Goal: Book appointment/travel/reservation

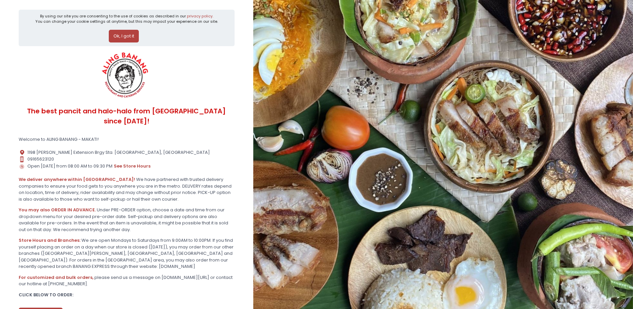
scroll to position [39, 0]
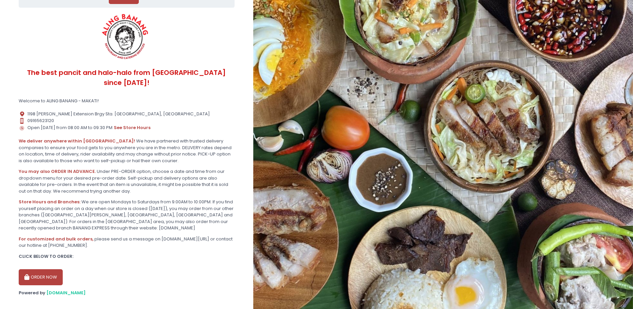
click at [46, 272] on button "ORDER NOW" at bounding box center [41, 277] width 44 height 16
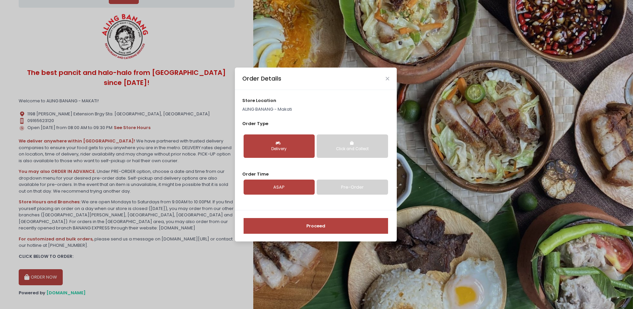
click at [353, 190] on link "Pre-Order" at bounding box center [352, 186] width 71 height 15
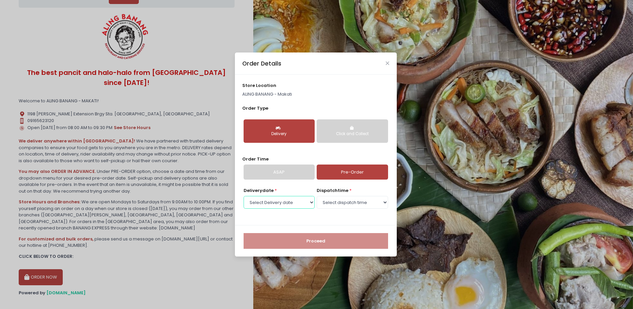
click at [295, 203] on select "Select Delivery date Tuesday, Oct 7th Wednesday, Oct 8th Thursday, Oct 9th Frid…" at bounding box center [279, 202] width 71 height 13
select select "2025-10-09"
click at [244, 196] on select "Select Delivery date Tuesday, Oct 7th Wednesday, Oct 8th Thursday, Oct 9th Frid…" at bounding box center [279, 202] width 71 height 13
click at [341, 202] on select "Select dispatch time 08:00 AM - 08:30 AM 08:30 AM - 09:00 AM 09:00 AM - 09:30 A…" at bounding box center [352, 202] width 71 height 13
click at [317, 196] on select "Select dispatch time 08:00 AM - 08:30 AM 08:30 AM - 09:00 AM 09:00 AM - 09:30 A…" at bounding box center [352, 202] width 71 height 13
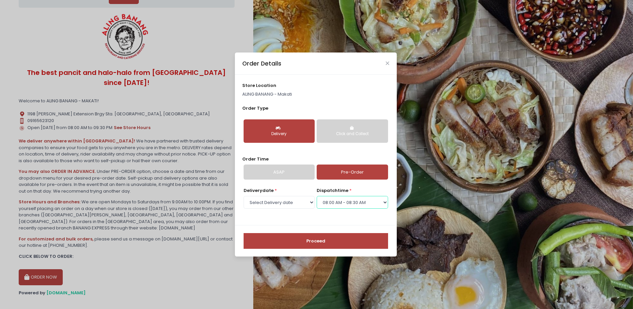
click at [349, 208] on select "Select dispatch time 08:00 AM - 08:30 AM 08:30 AM - 09:00 AM 09:00 AM - 09:30 A…" at bounding box center [352, 202] width 71 height 13
click at [317, 196] on select "Select dispatch time 08:00 AM - 08:30 AM 08:30 AM - 09:00 AM 09:00 AM - 09:30 A…" at bounding box center [352, 202] width 71 height 13
click at [343, 201] on select "Select dispatch time 08:00 AM - 08:30 AM 08:30 AM - 09:00 AM 09:00 AM - 09:30 A…" at bounding box center [352, 202] width 71 height 13
select select "09:30"
click at [317, 196] on select "Select dispatch time 08:00 AM - 08:30 AM 08:30 AM - 09:00 AM 09:00 AM - 09:30 A…" at bounding box center [352, 202] width 71 height 13
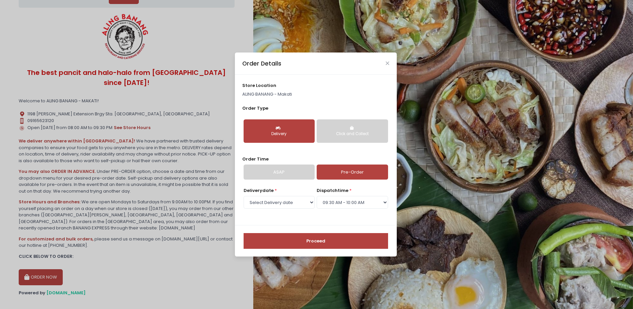
click at [302, 244] on button "Proceed" at bounding box center [316, 241] width 145 height 16
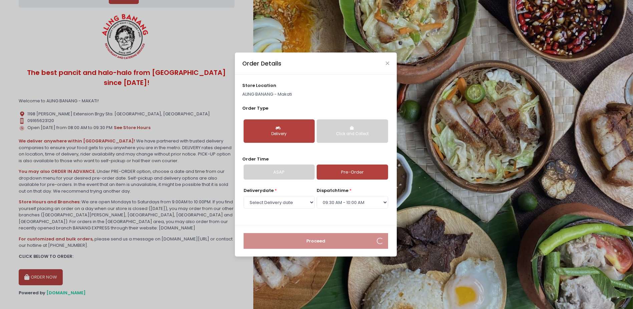
click at [382, 62] on div "Order Details" at bounding box center [316, 63] width 162 height 22
click at [386, 62] on icon "Close" at bounding box center [387, 63] width 3 height 5
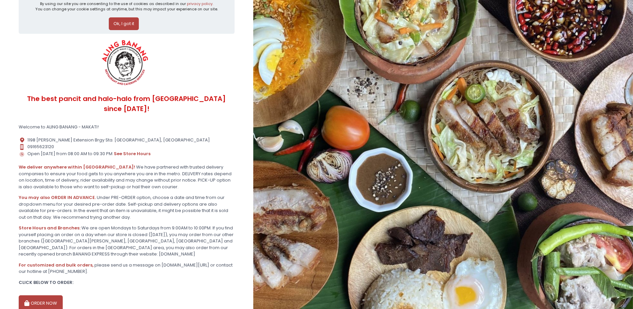
scroll to position [0, 0]
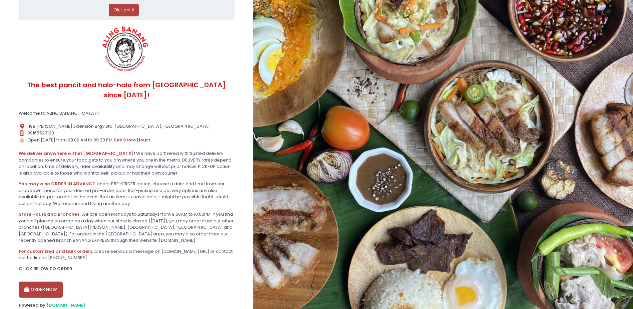
scroll to position [39, 0]
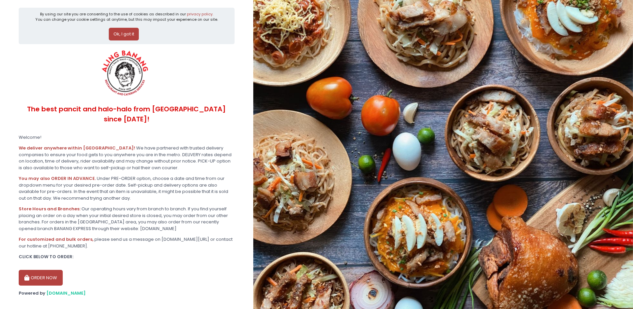
scroll to position [3, 0]
click at [42, 269] on button "ORDER NOW" at bounding box center [41, 277] width 44 height 16
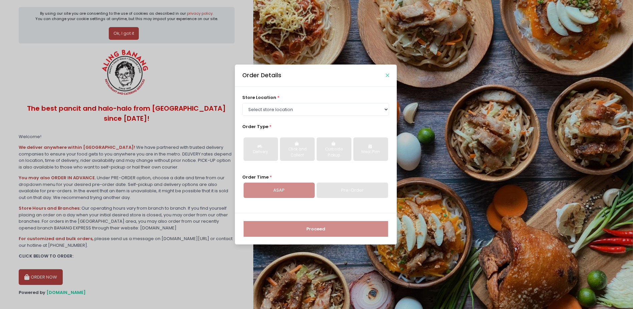
click at [388, 77] on icon "Close" at bounding box center [387, 75] width 3 height 5
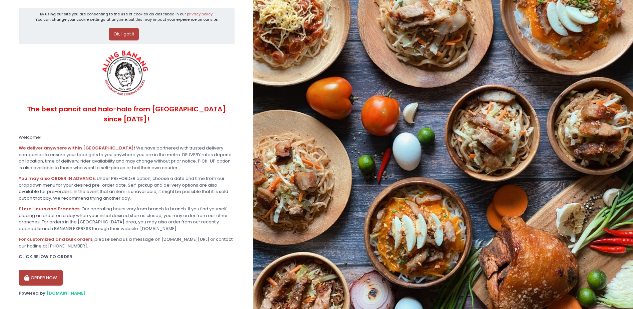
scroll to position [3, 0]
click at [48, 269] on button "ORDER NOW" at bounding box center [41, 277] width 44 height 16
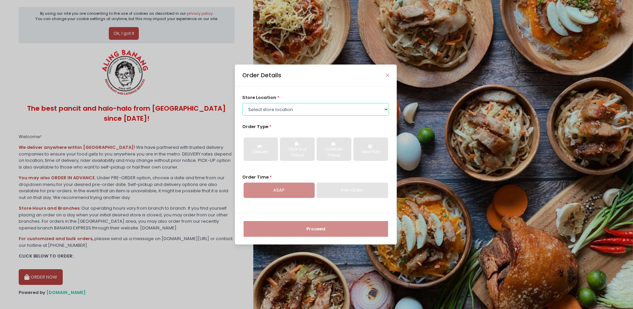
click at [300, 113] on select "Select store location ALING BANANG - Pasig ALING BANANG - San Juan ALING BANANG…" at bounding box center [315, 109] width 147 height 13
select select "614aec22e4942a4c99b403a1"
click at [242, 103] on select "Select store location ALING BANANG - Pasig ALING BANANG - San Juan ALING BANANG…" at bounding box center [315, 109] width 147 height 13
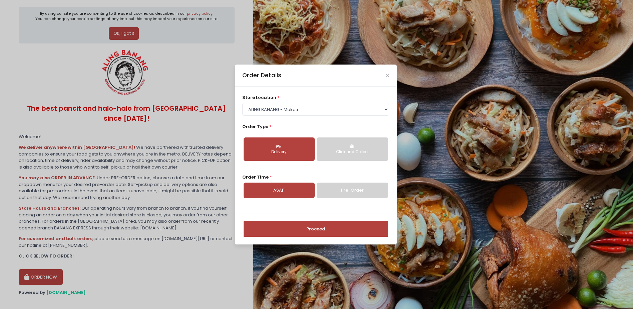
click at [343, 193] on link "Pre-Order" at bounding box center [352, 189] width 71 height 15
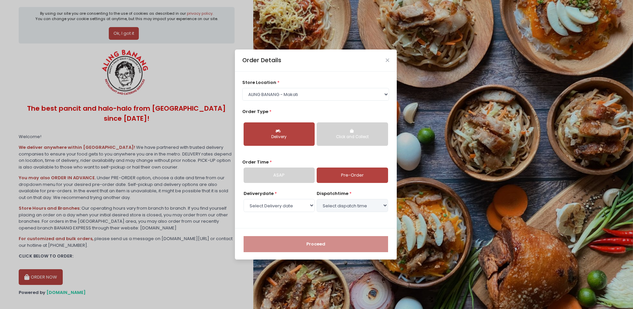
select select "2025-10-07"
click at [344, 203] on select "Select dispatch time 07:00 PM - 07:30 PM 07:30 PM - 08:00 PM 08:00 PM - 08:30 P…" at bounding box center [352, 205] width 71 height 13
select select "21:00"
click at [317, 199] on select "Select dispatch time 07:00 PM - 07:30 PM 07:30 PM - 08:00 PM 08:00 PM - 08:30 P…" at bounding box center [352, 205] width 71 height 13
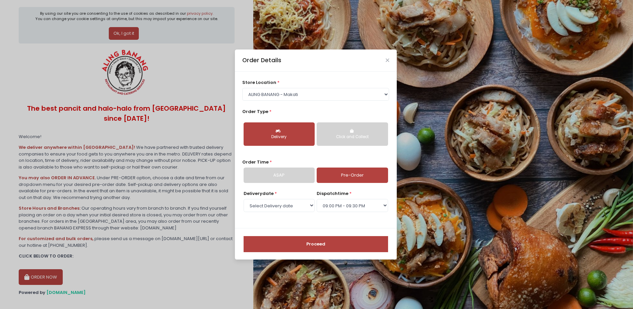
click at [345, 243] on button "Proceed" at bounding box center [316, 244] width 145 height 16
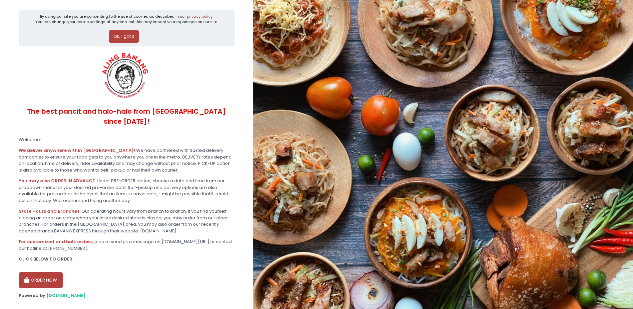
click at [37, 272] on button "ORDER NOW" at bounding box center [41, 280] width 44 height 16
